Goal: Task Accomplishment & Management: Manage account settings

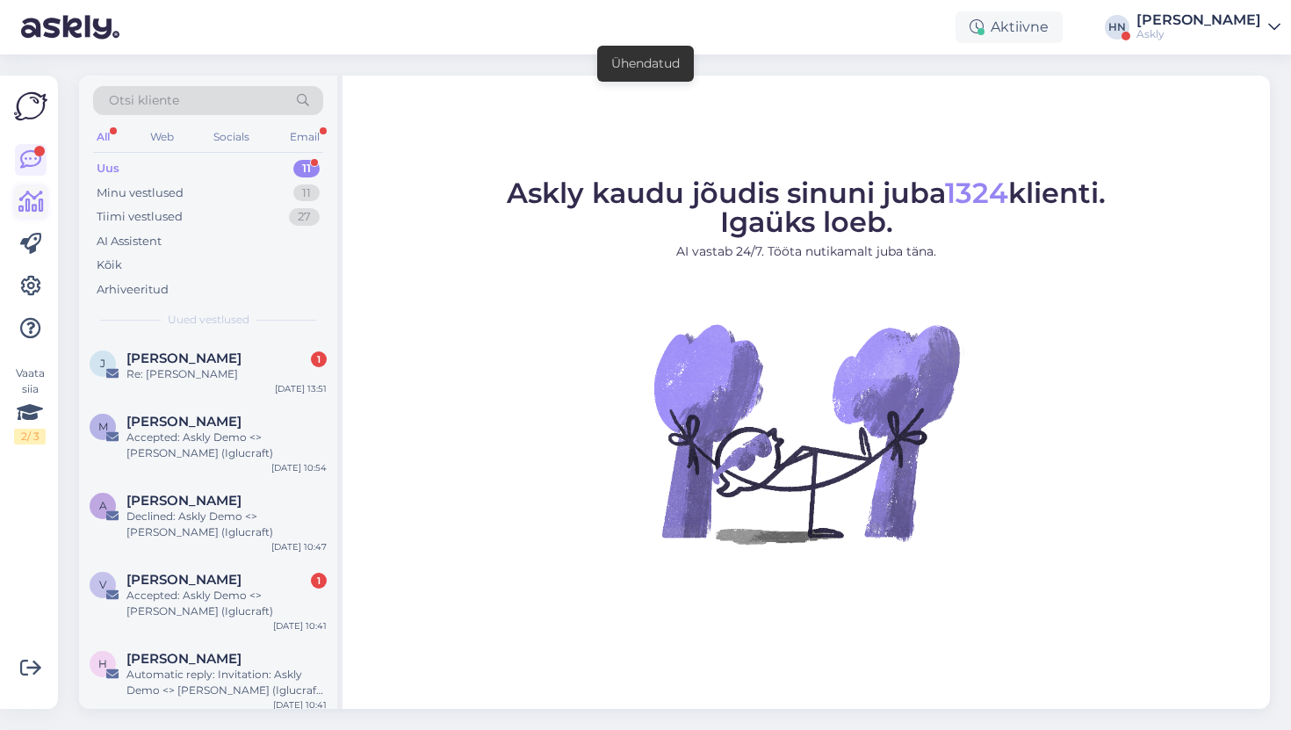
click at [20, 205] on icon at bounding box center [30, 201] width 25 height 21
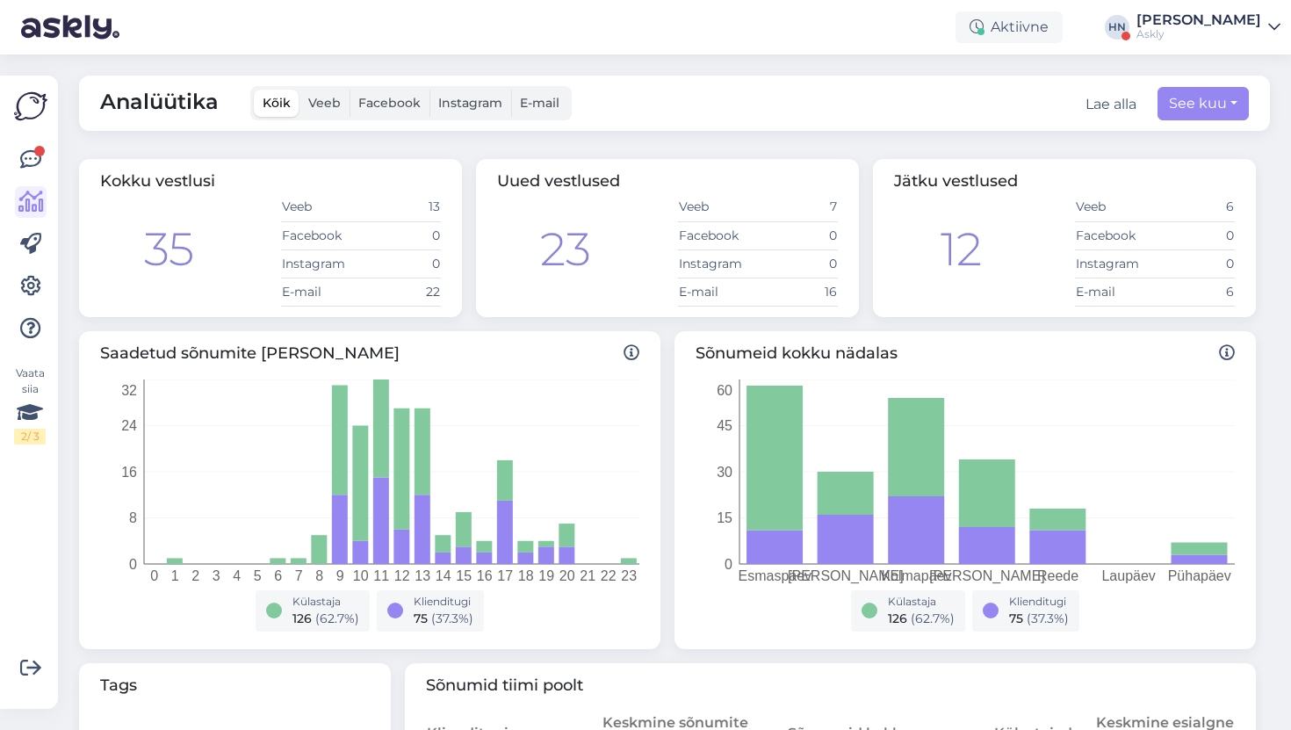
click at [167, 188] on span "Kokku vestlusi" at bounding box center [157, 180] width 115 height 19
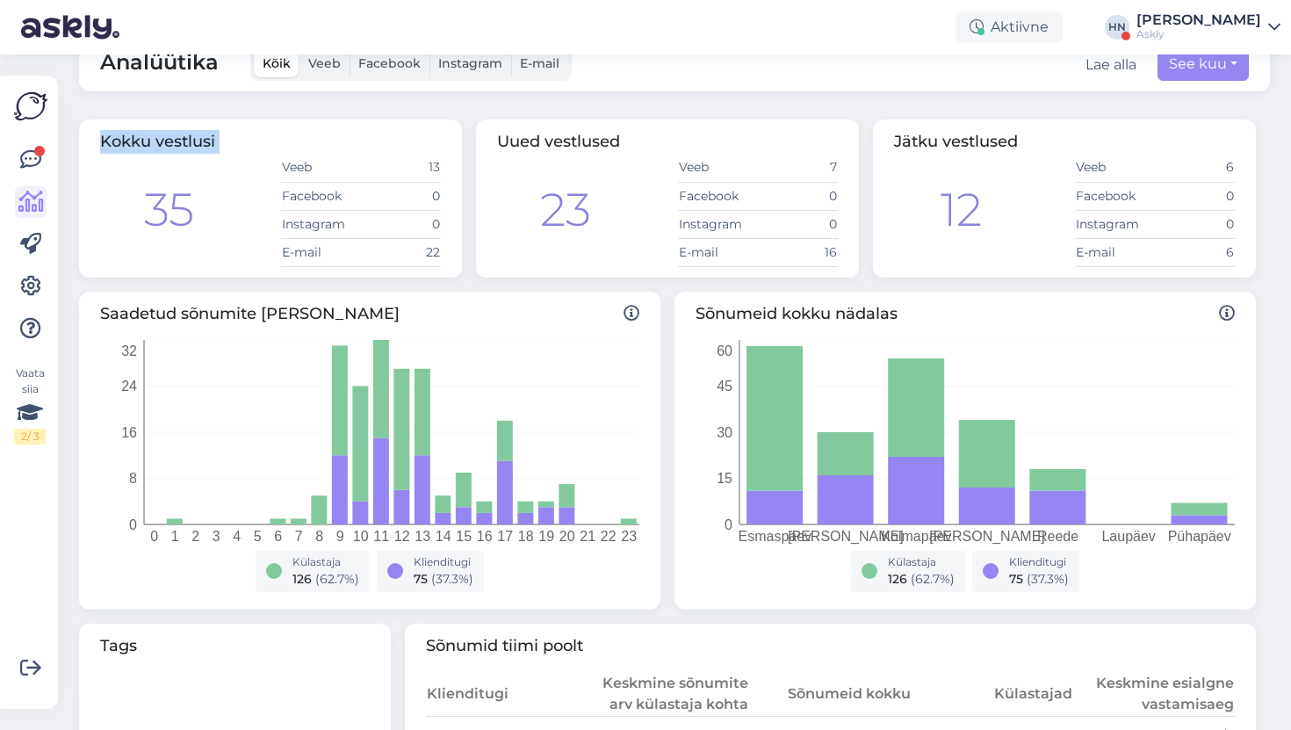
scroll to position [39, 0]
click at [917, 136] on span "Jätku vestlused" at bounding box center [956, 142] width 124 height 19
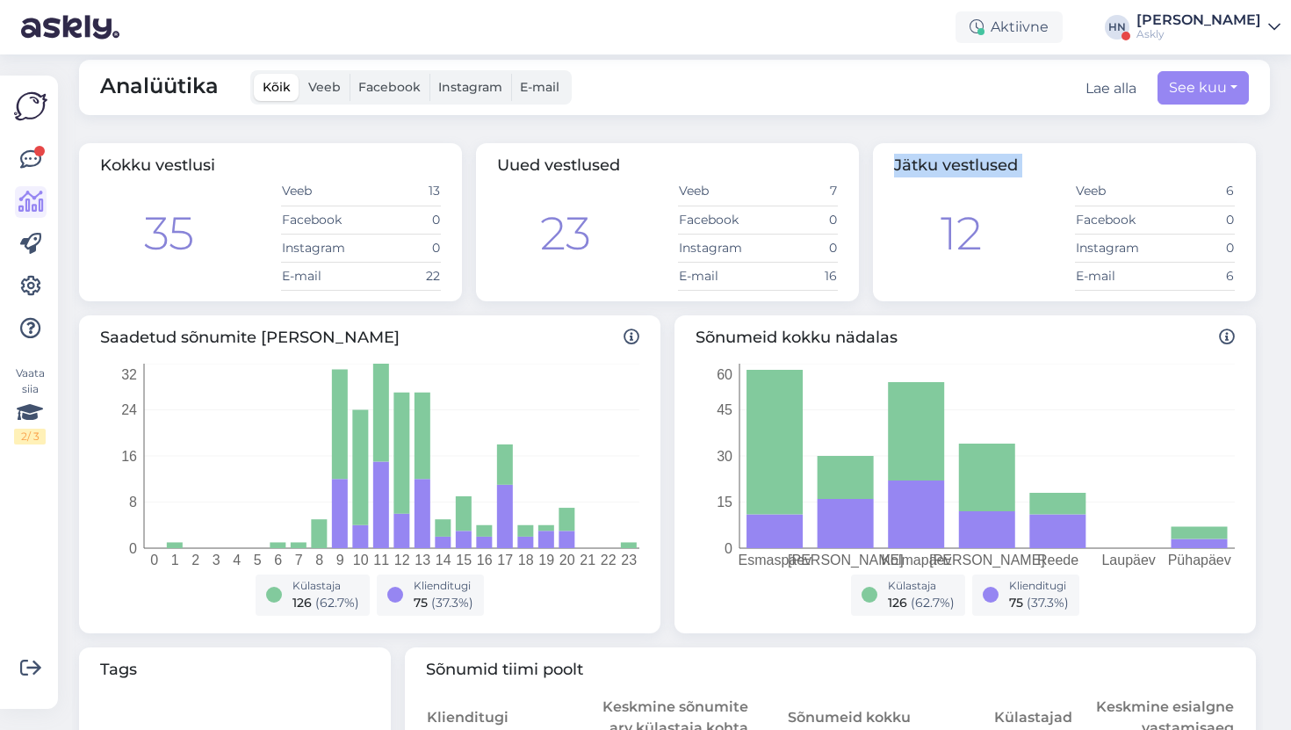
scroll to position [0, 0]
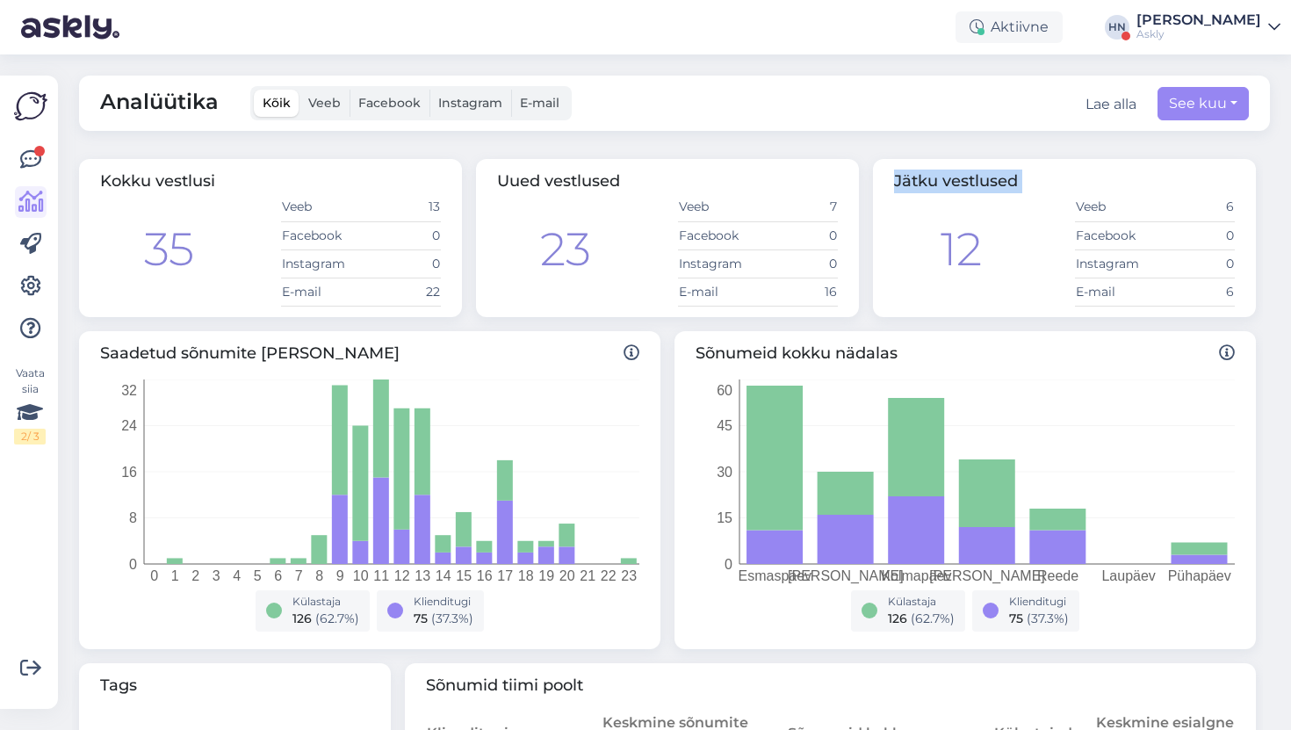
click at [1006, 102] on div "Analüütika Kõik Veeb Facebook Instagram E-mail Lae alla See kuu" at bounding box center [674, 102] width 1190 height 55
click at [850, 132] on div "Analüütika Kõik Veeb Facebook Instagram E-mail Lae alla See kuu Kokku vestlusi …" at bounding box center [679, 391] width 1222 height 675
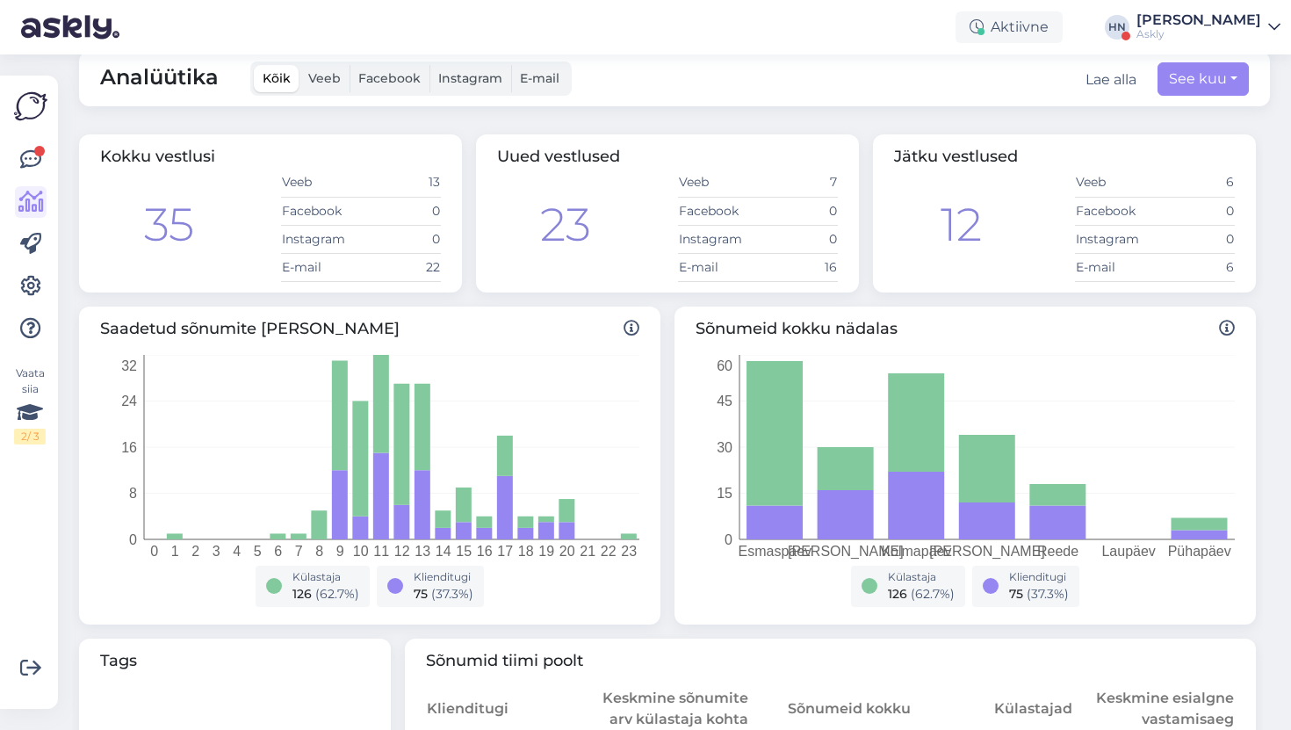
scroll to position [40, 0]
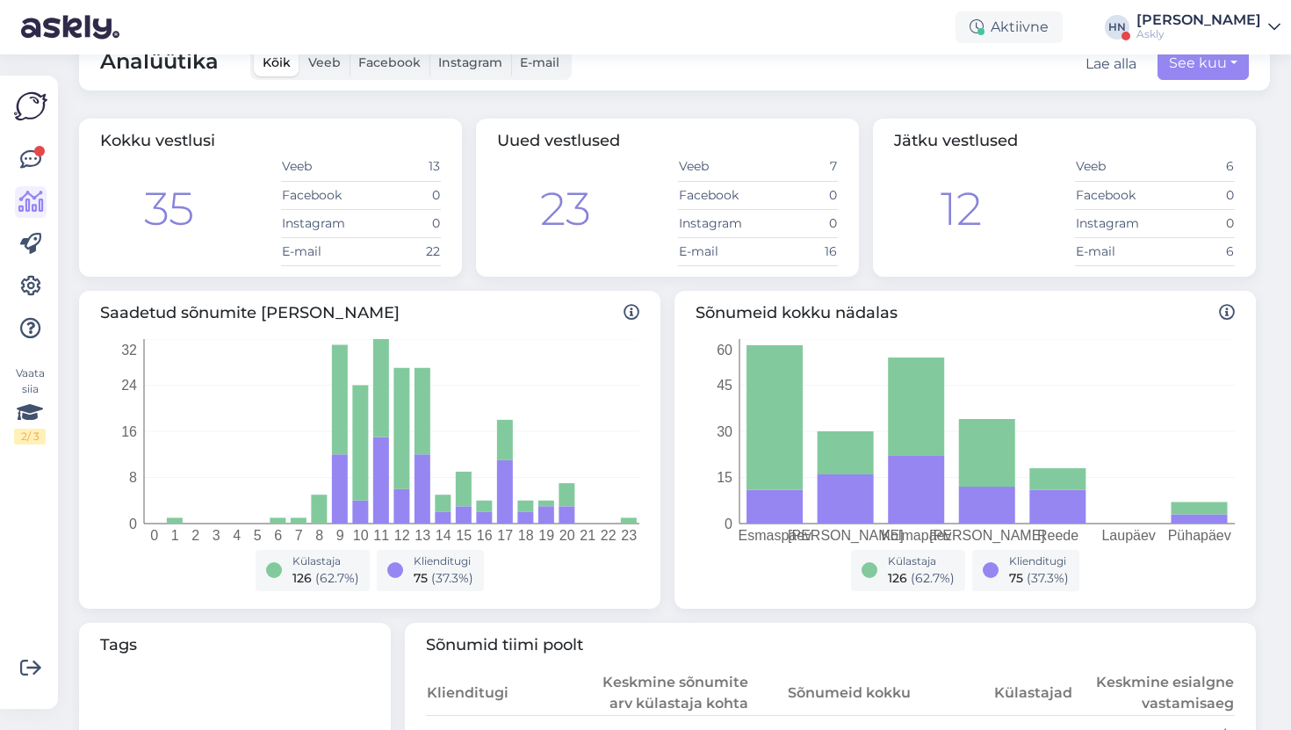
click at [277, 268] on div "Kokku vestlusi 35 Veeb 13 Facebook 0 Instagram 0 E-[DATE]" at bounding box center [270, 198] width 383 height 158
click at [39, 284] on icon at bounding box center [30, 286] width 21 height 21
